Goal: Information Seeking & Learning: Learn about a topic

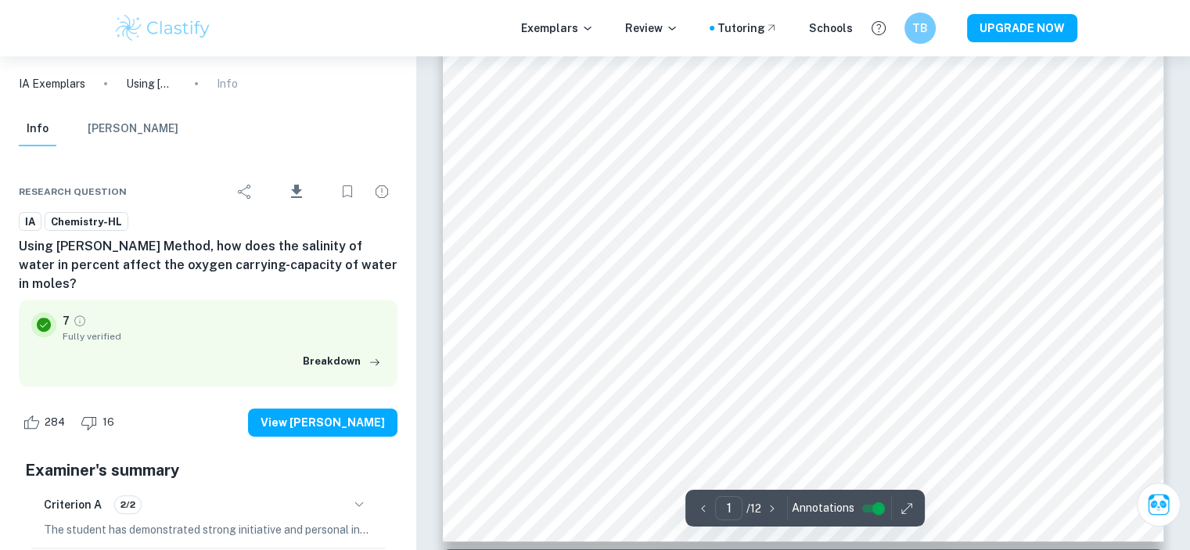
scroll to position [478, 0]
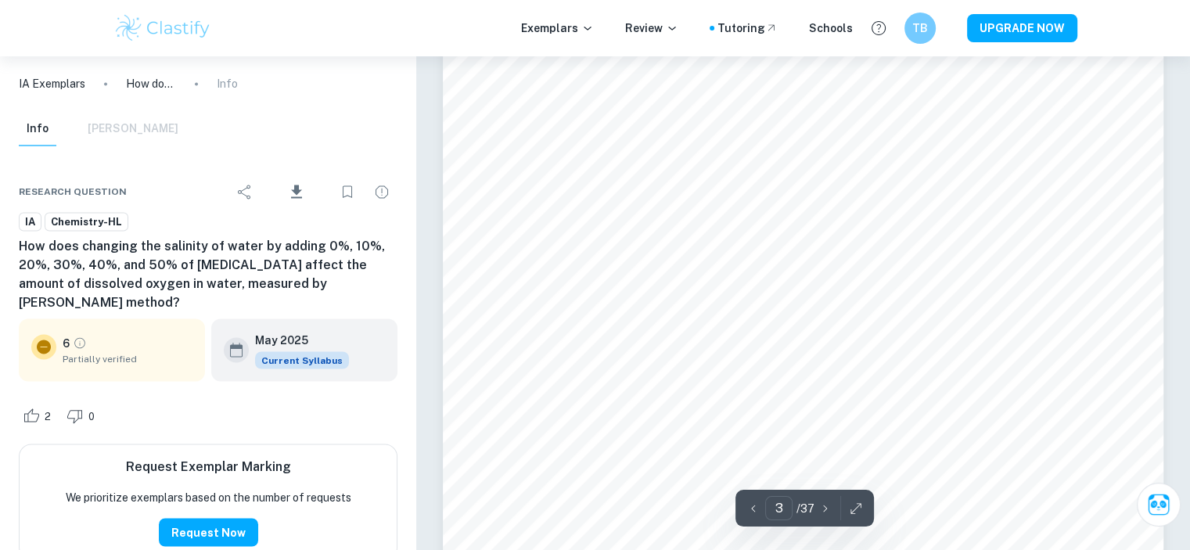
scroll to position [2780, 0]
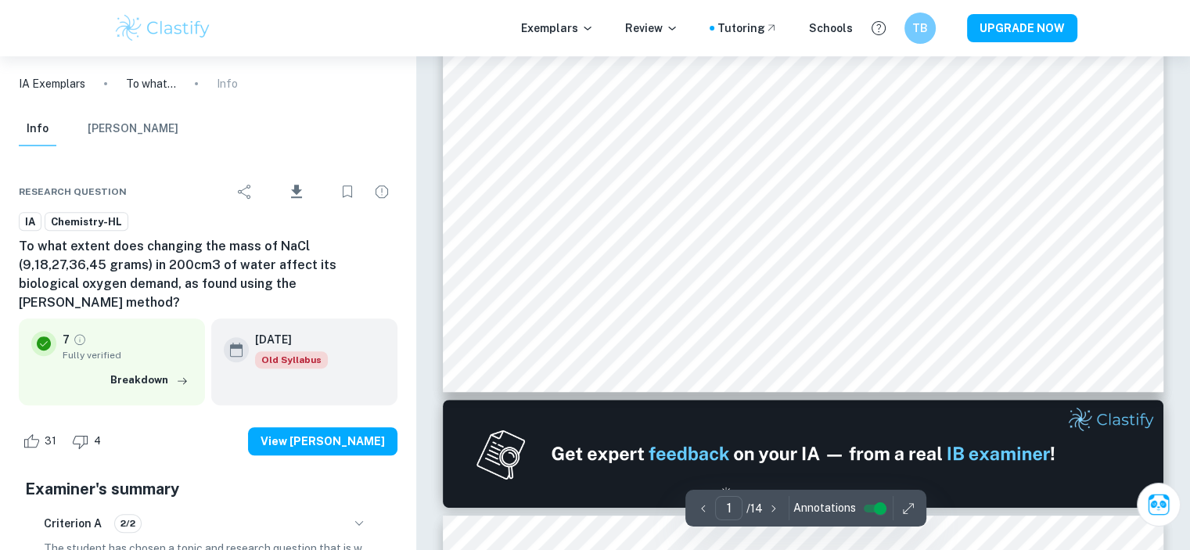
scroll to position [614, 0]
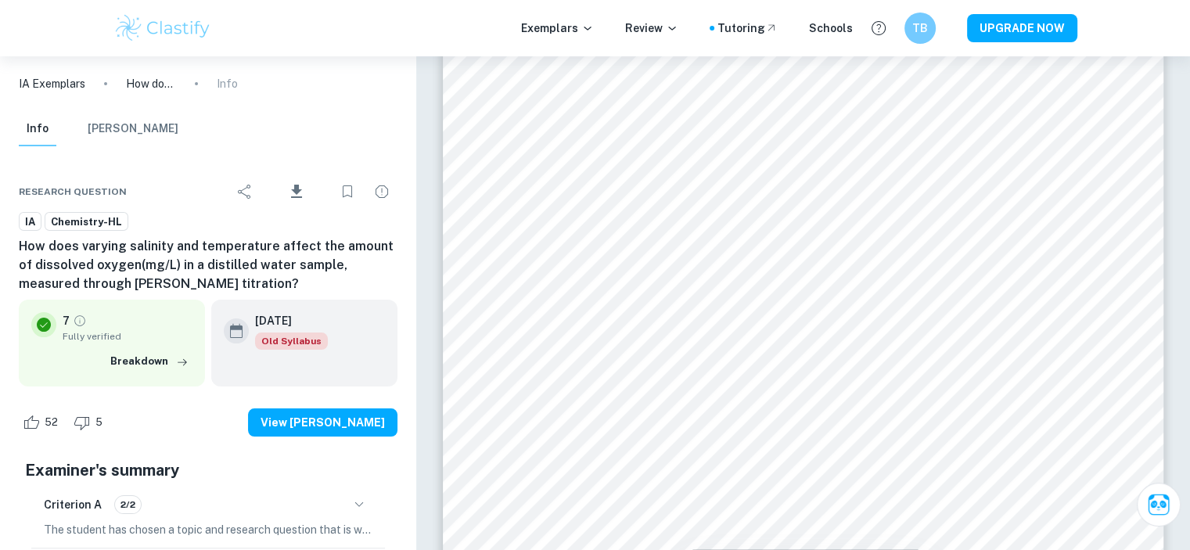
scroll to position [254, 0]
